Goal: Information Seeking & Learning: Learn about a topic

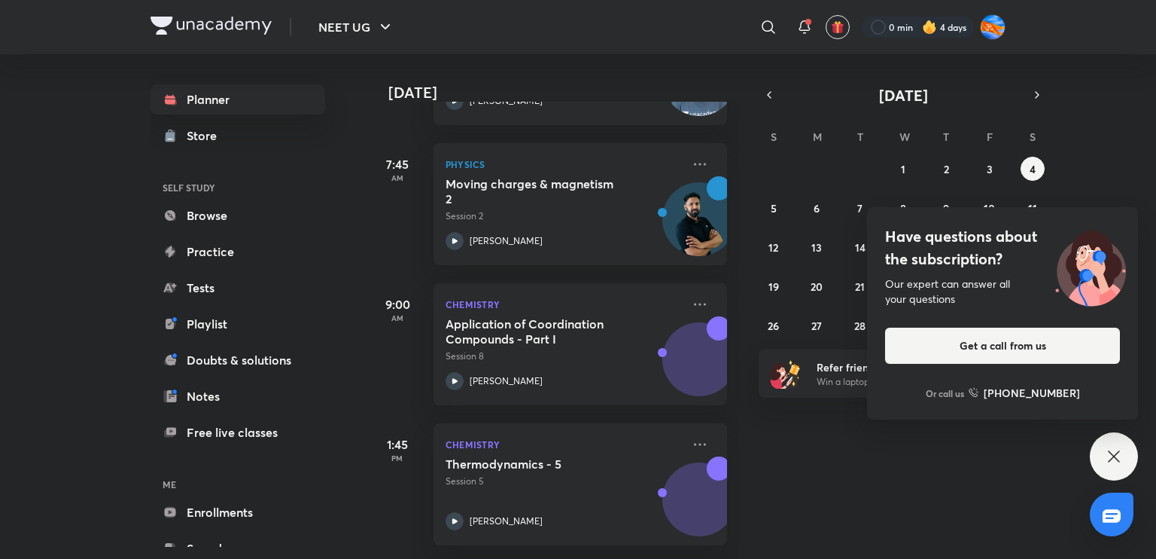
scroll to position [329, 0]
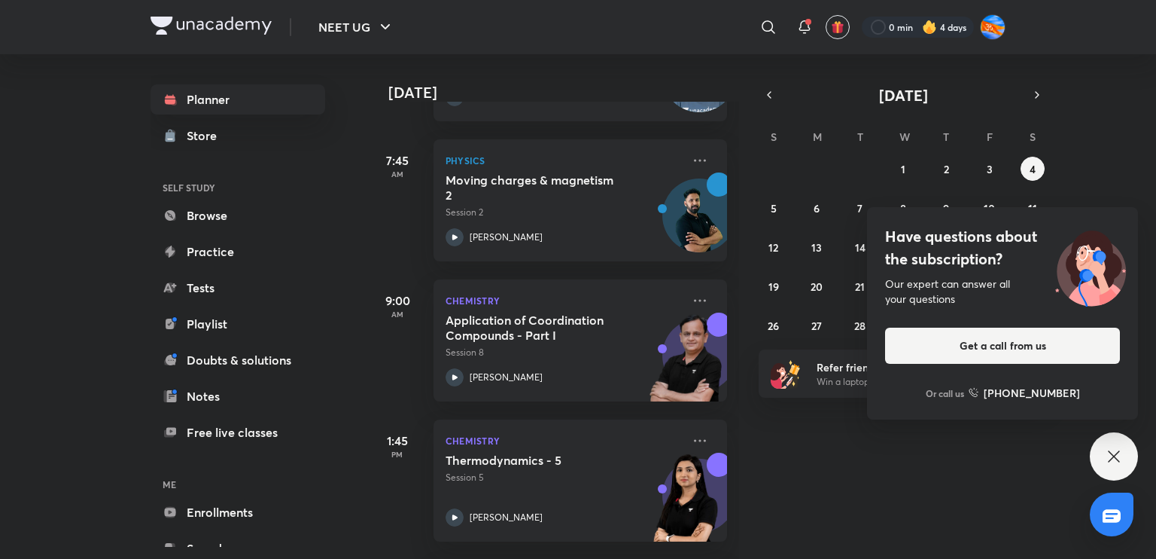
click at [1108, 472] on div "Have questions about the subscription? Our expert can answer all your questions…" at bounding box center [1114, 456] width 48 height 48
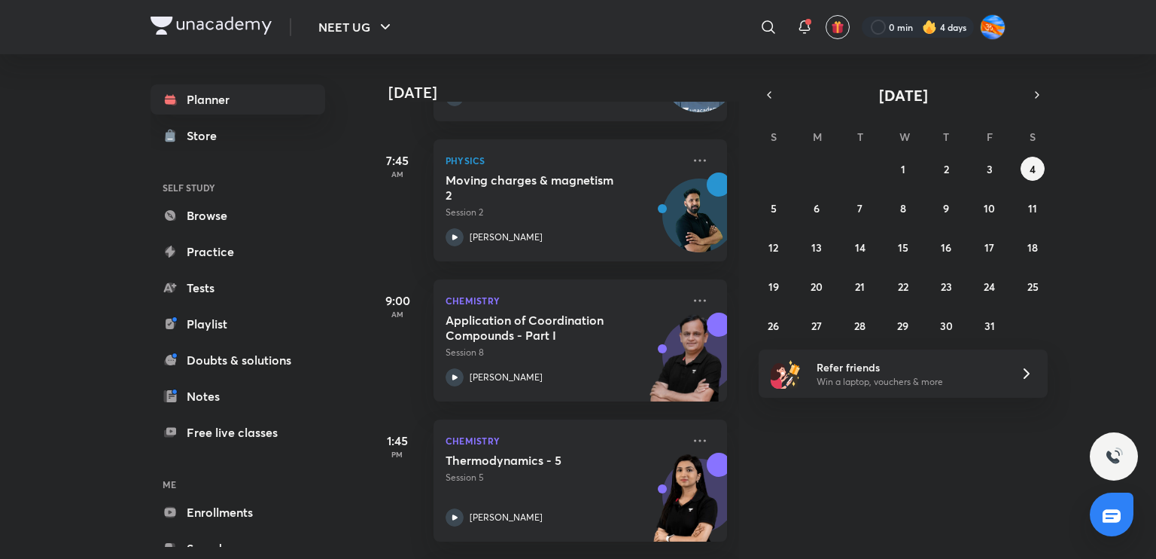
drag, startPoint x: 727, startPoint y: 276, endPoint x: 732, endPoint y: 316, distance: 40.3
click at [732, 316] on div "[DATE] Good morning, [PERSON_NAME] You have 7 events [DATE] Give us your feedba…" at bounding box center [553, 306] width 372 height 504
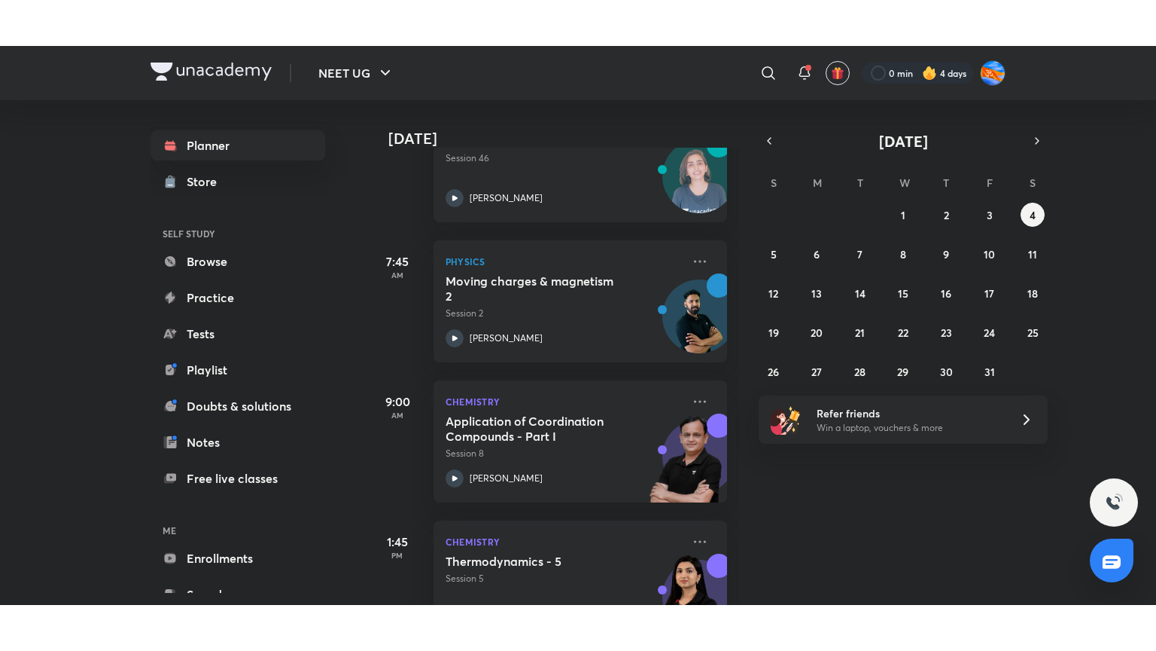
scroll to position [279, 0]
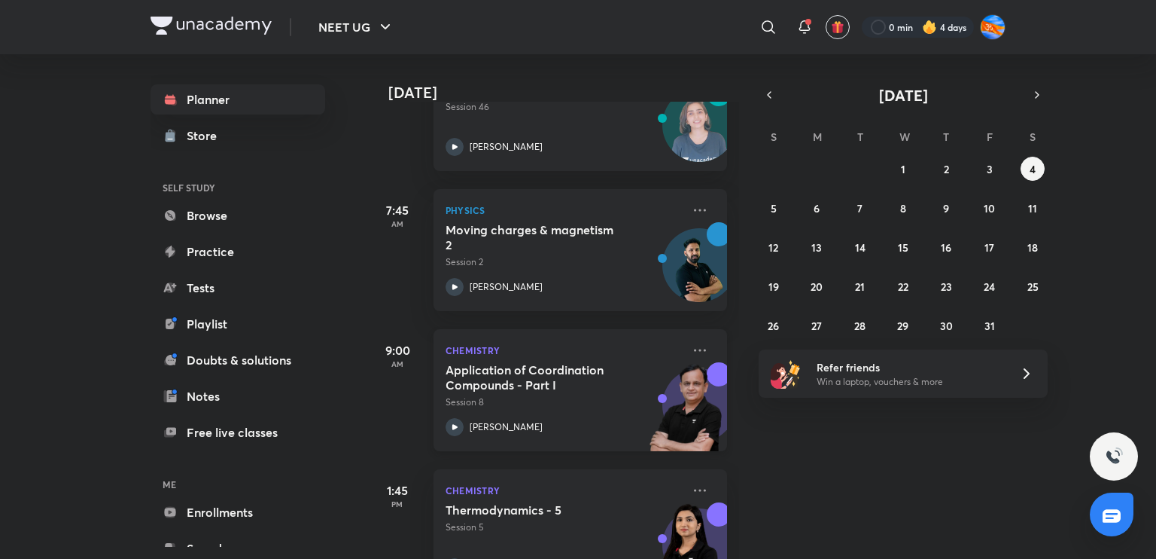
click at [556, 428] on div "[PERSON_NAME]" at bounding box center [564, 427] width 236 height 18
